Goal: Task Accomplishment & Management: Use online tool/utility

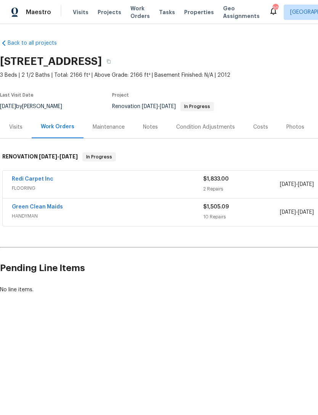
click at [48, 207] on link "Green Clean Maids" at bounding box center [37, 206] width 51 height 5
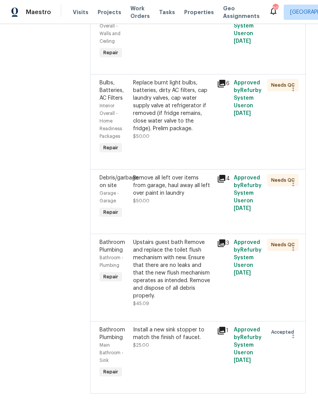
scroll to position [803, 0]
click at [296, 340] on icon "button" at bounding box center [293, 335] width 9 height 9
click at [297, 359] on li "Cancel" at bounding box center [297, 358] width 29 height 13
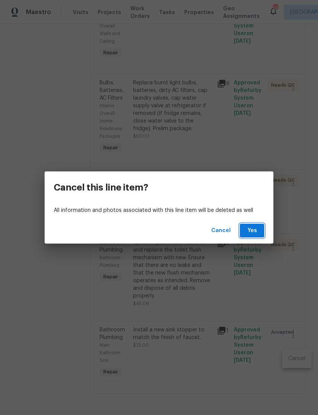
click at [254, 226] on span "Yes" at bounding box center [252, 231] width 12 height 10
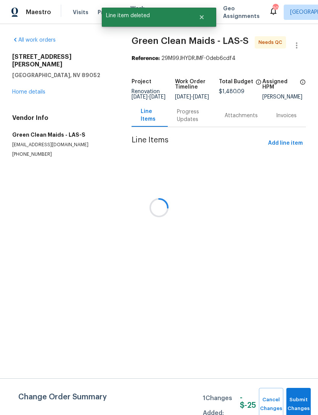
scroll to position [0, 0]
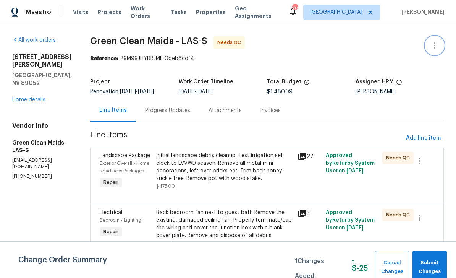
click at [318, 45] on icon "button" at bounding box center [434, 45] width 9 height 9
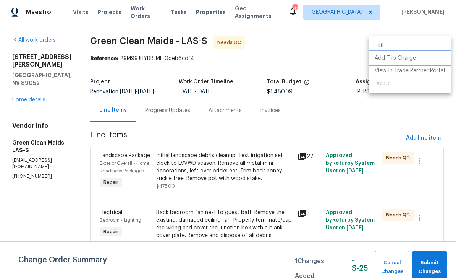
click at [318, 60] on li "Add Trip Charge" at bounding box center [409, 58] width 82 height 13
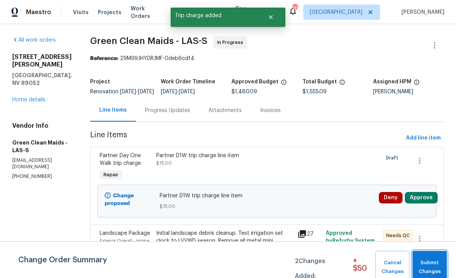
click at [318, 262] on span "Submit Changes" at bounding box center [429, 267] width 27 height 18
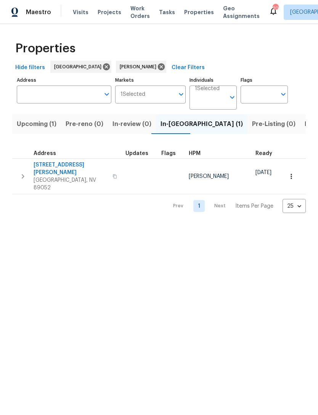
click at [4, 225] on html "Maestro Visits Projects Work Orders Tasks Properties Geo Assignments 20 Las Veg…" at bounding box center [159, 112] width 318 height 225
